Goal: Task Accomplishment & Management: Use online tool/utility

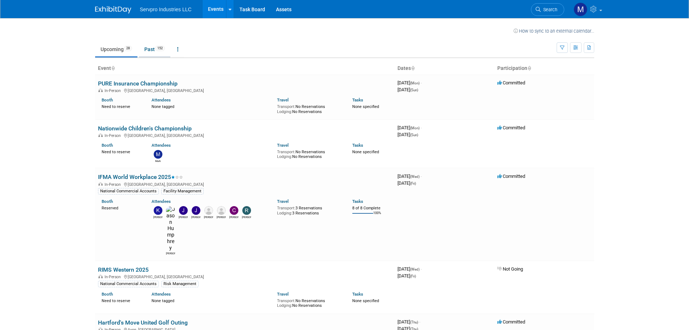
click at [156, 52] on link "Past 152" at bounding box center [154, 49] width 31 height 14
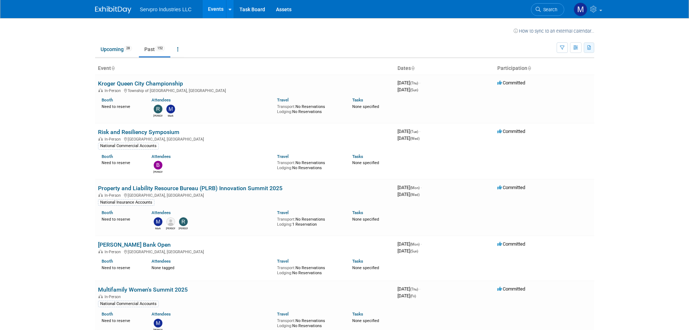
click at [588, 50] on icon "button" at bounding box center [589, 48] width 4 height 5
click at [552, 80] on span "(180 Events)" at bounding box center [545, 82] width 25 height 5
click at [261, 10] on link "Task Board" at bounding box center [252, 9] width 37 height 18
